Goal: Transaction & Acquisition: Purchase product/service

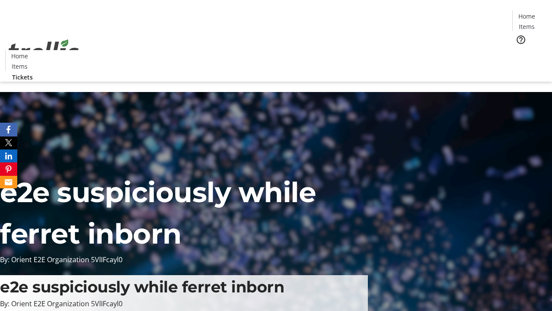
click at [520, 50] on span "Tickets" at bounding box center [530, 54] width 21 height 9
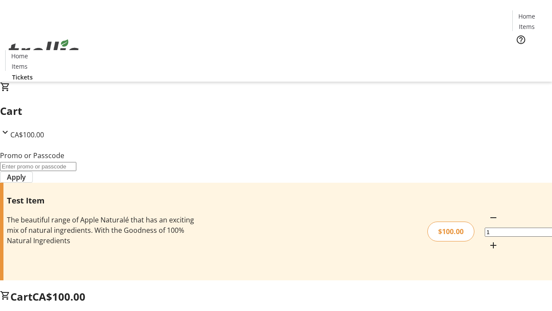
type input "FLAT"
